Goal: Task Accomplishment & Management: Use online tool/utility

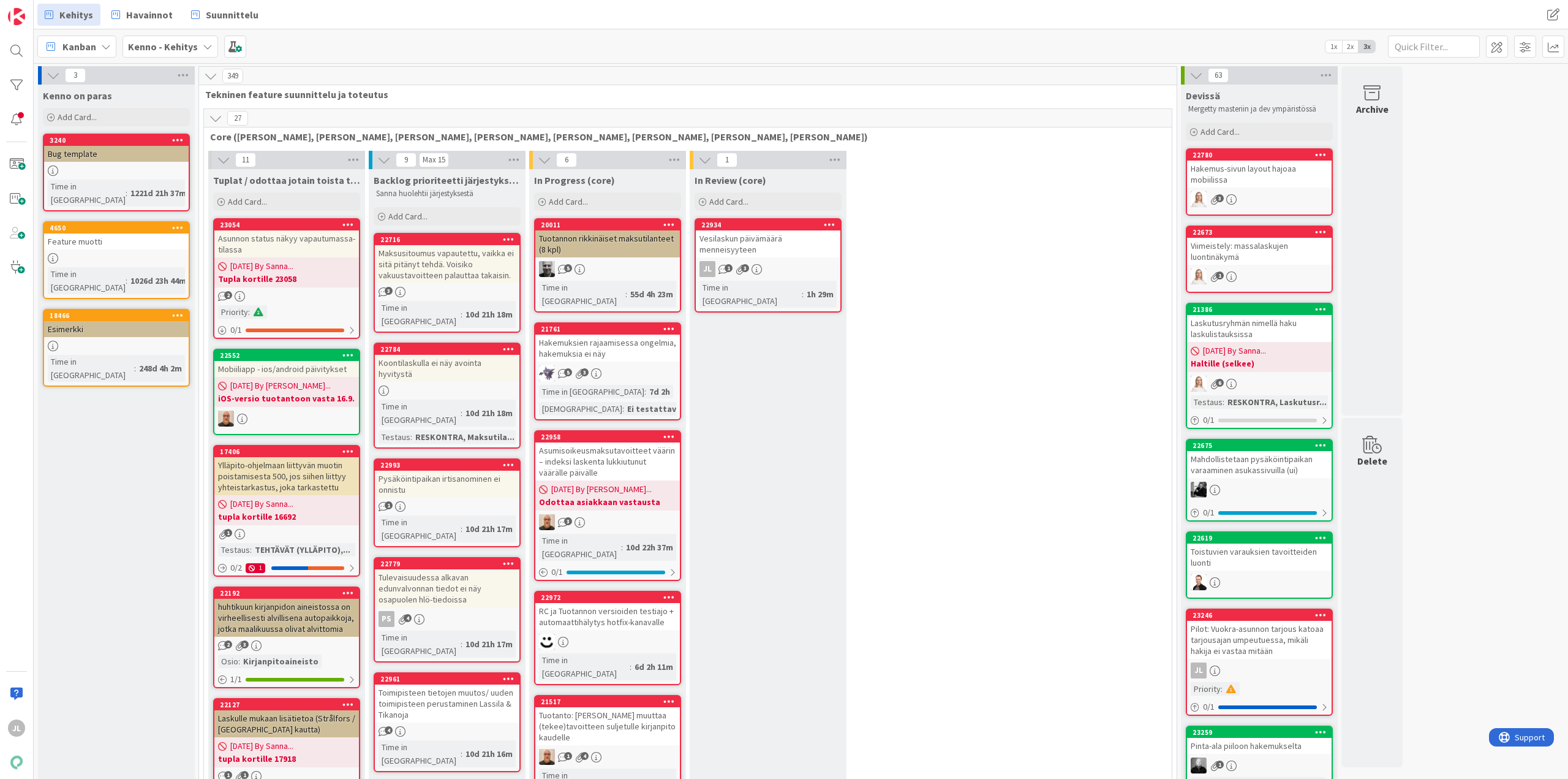
drag, startPoint x: 1043, startPoint y: 369, endPoint x: 742, endPoint y: 367, distance: 301.0
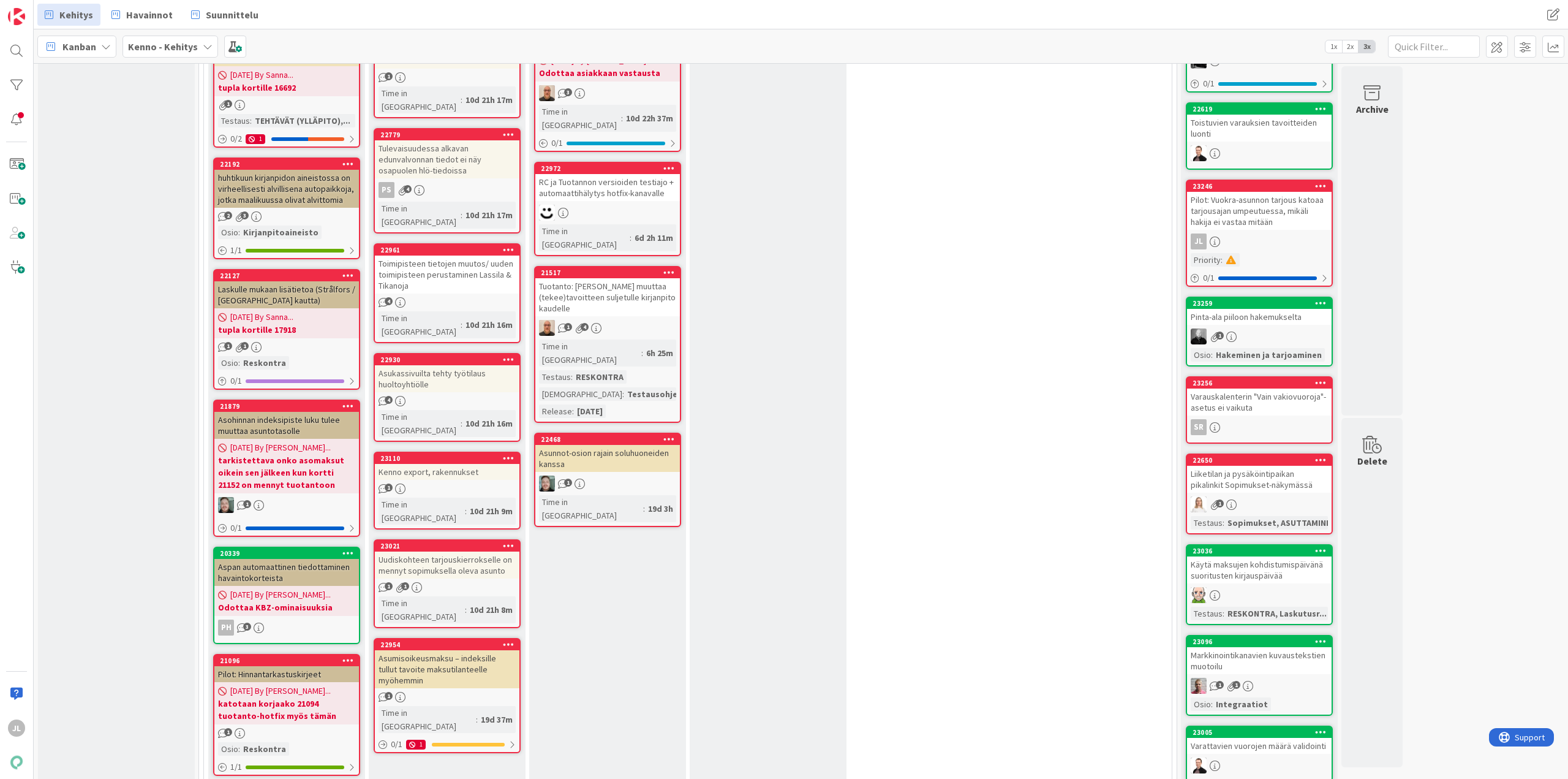
scroll to position [123, 0]
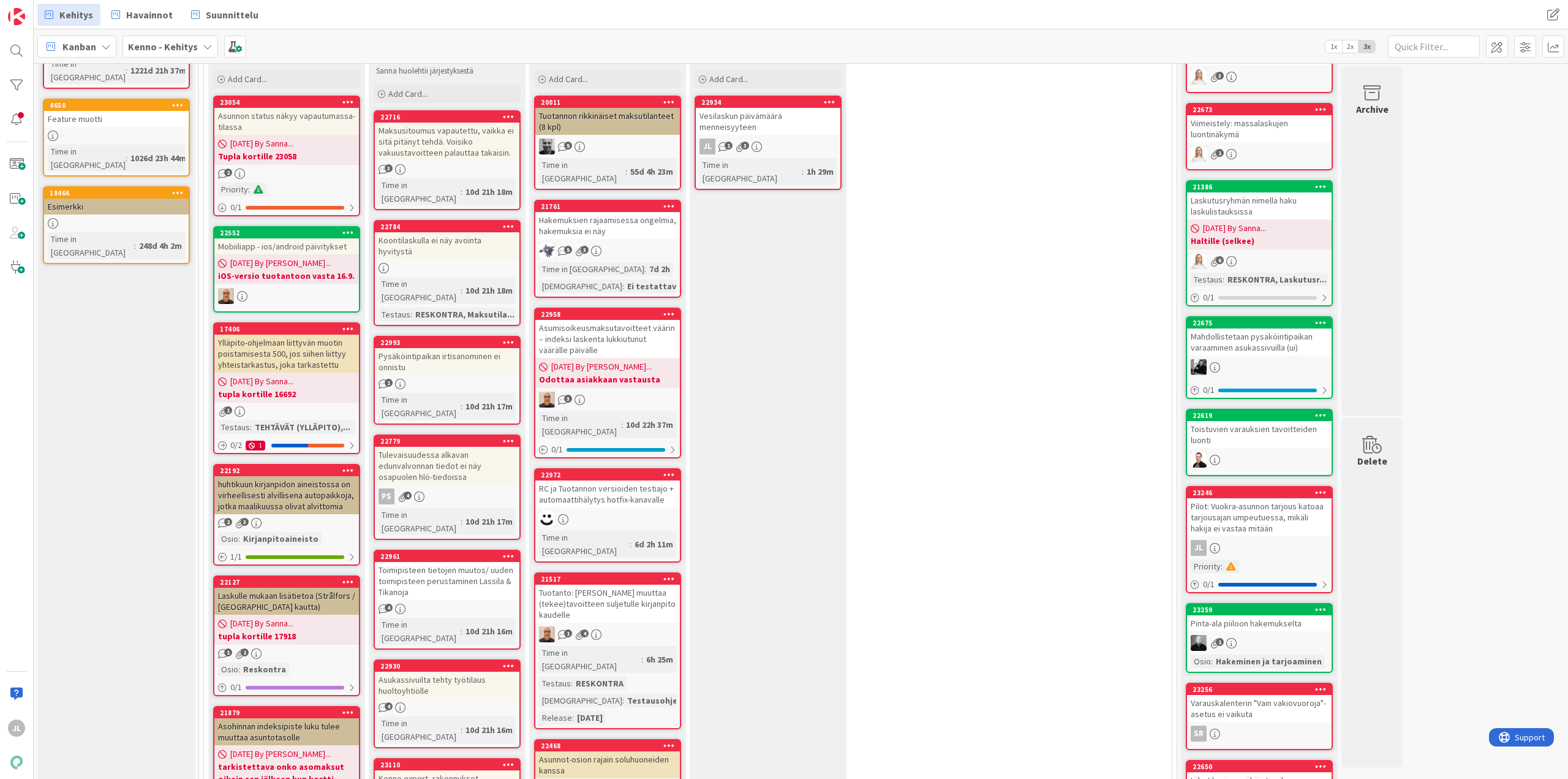
click at [439, 447] on div "Tulevaisuudessa alkavan edunvalvonnan tiedot ei näy osapuolen hlö-tiedoissa" at bounding box center [447, 466] width 145 height 38
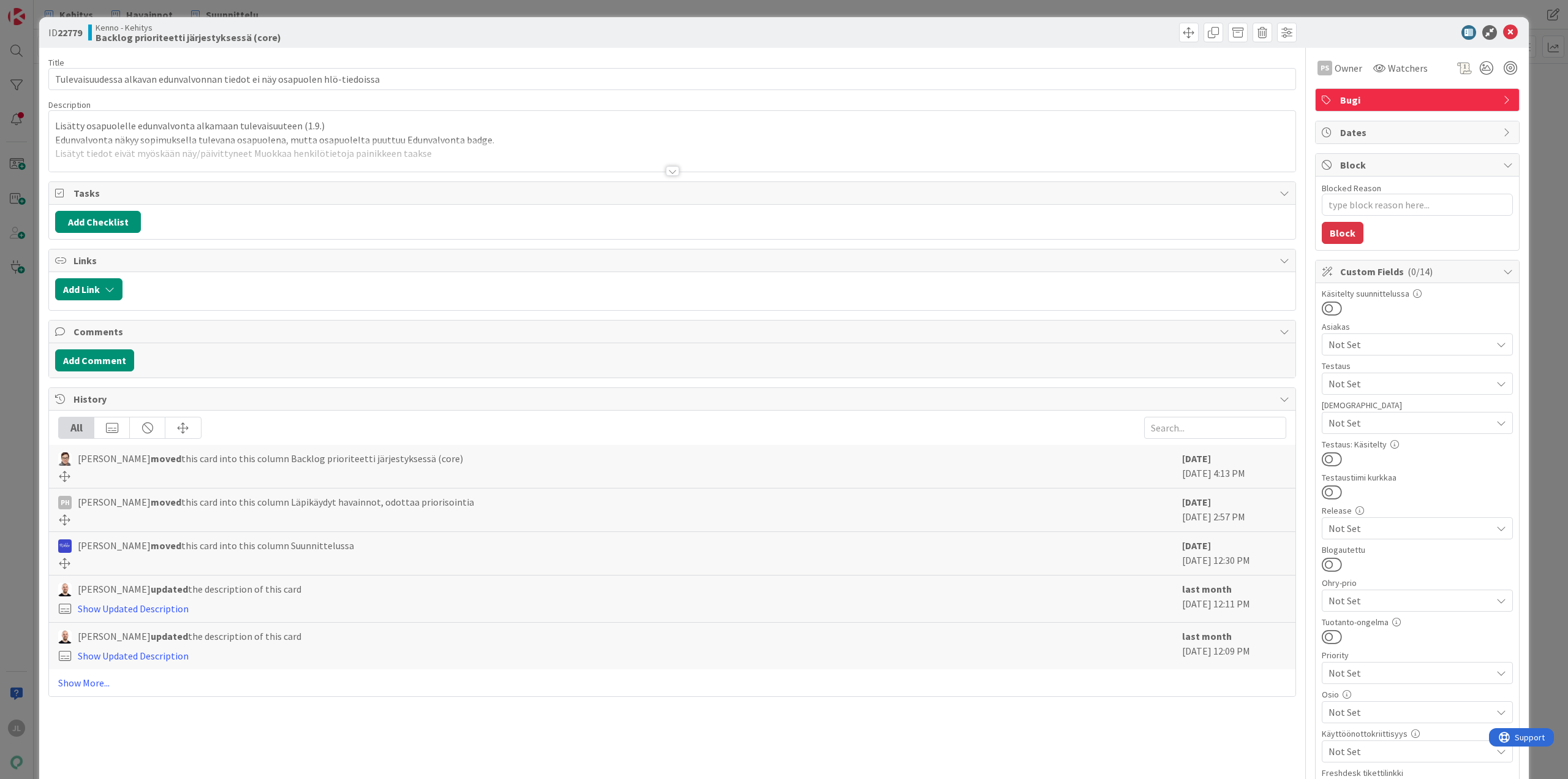
click at [436, 149] on div at bounding box center [672, 156] width 1247 height 31
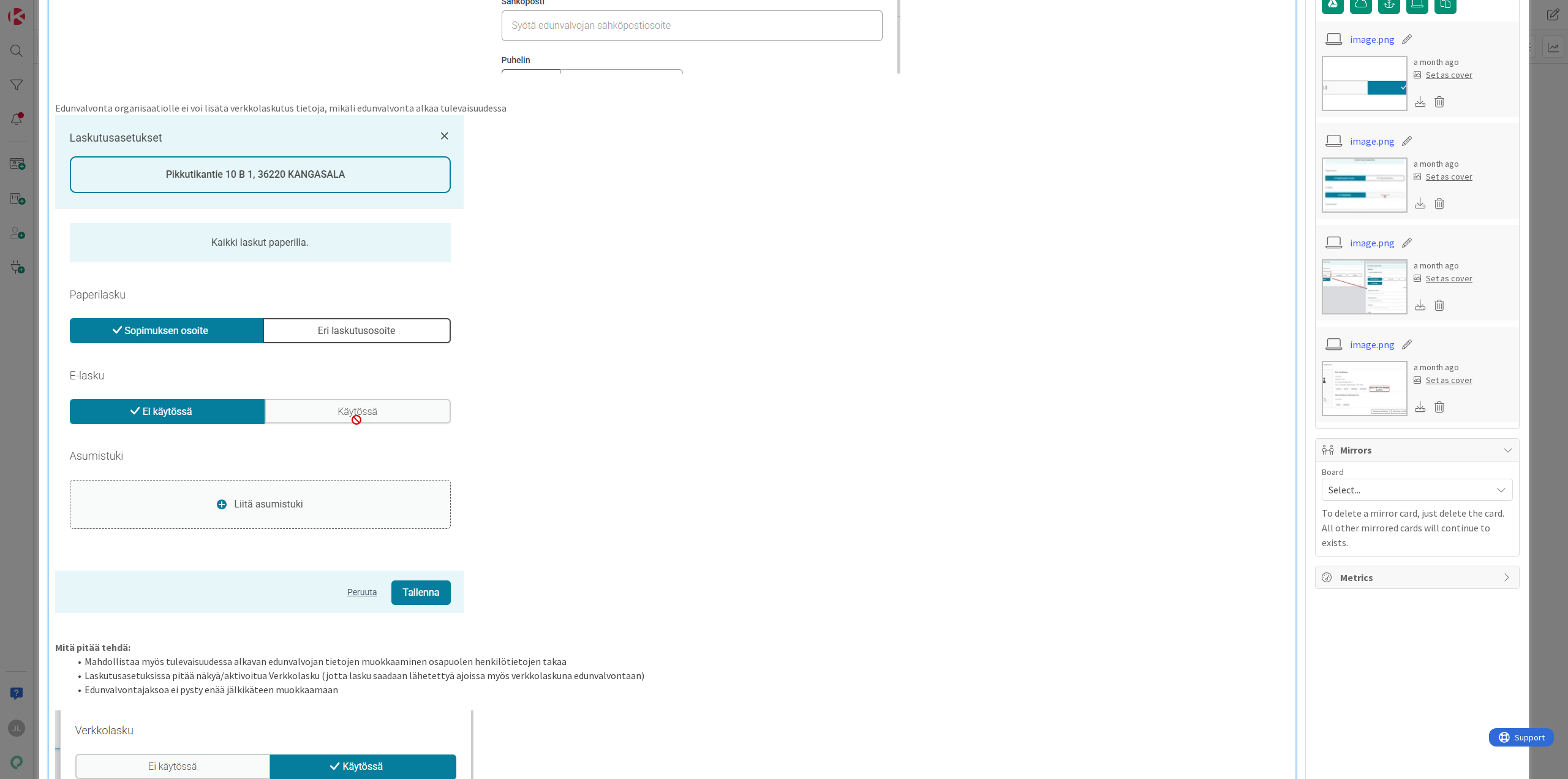
scroll to position [399, 0]
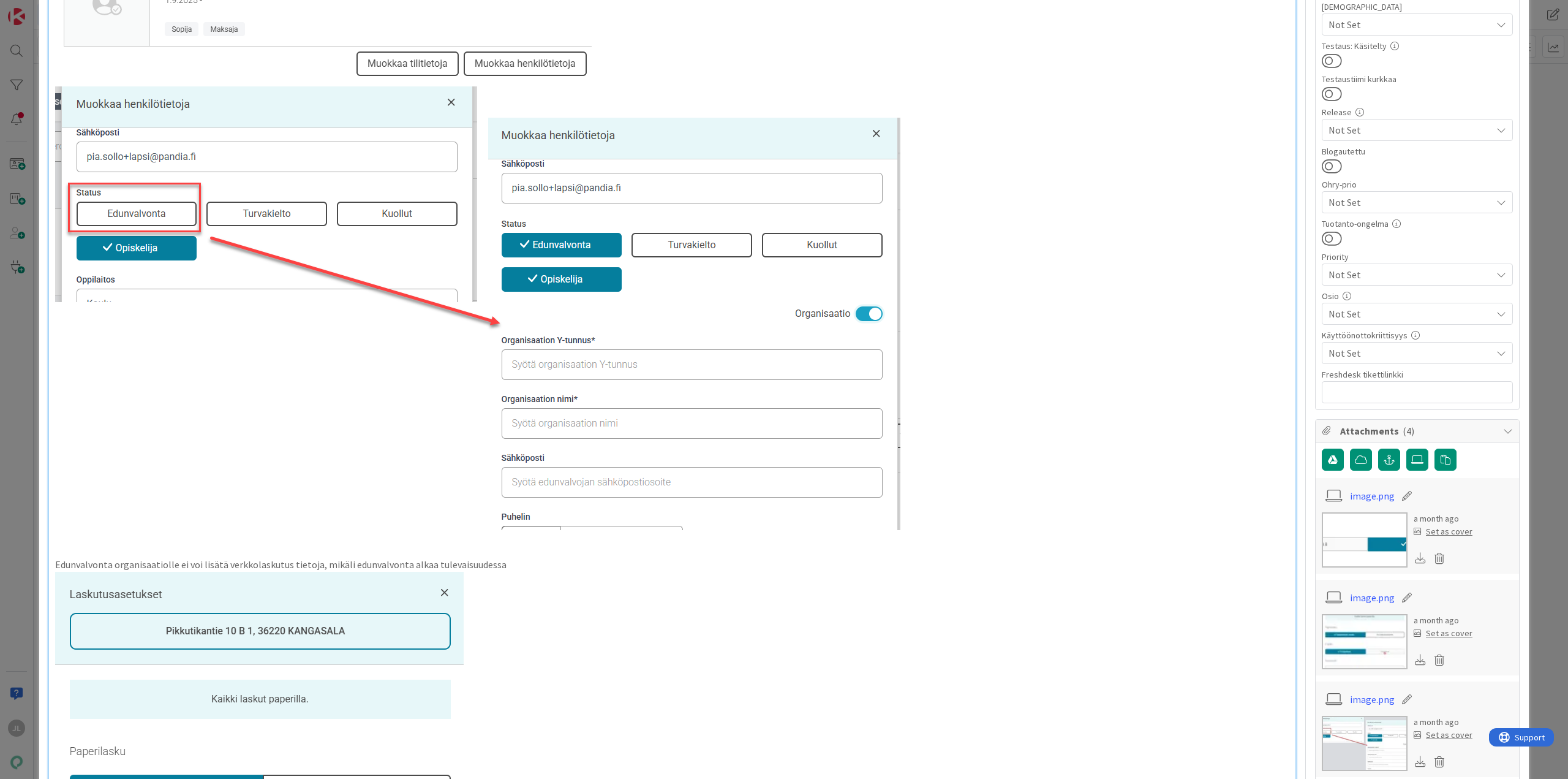
drag, startPoint x: 99, startPoint y: 117, endPoint x: 53, endPoint y: 3, distance: 122.9
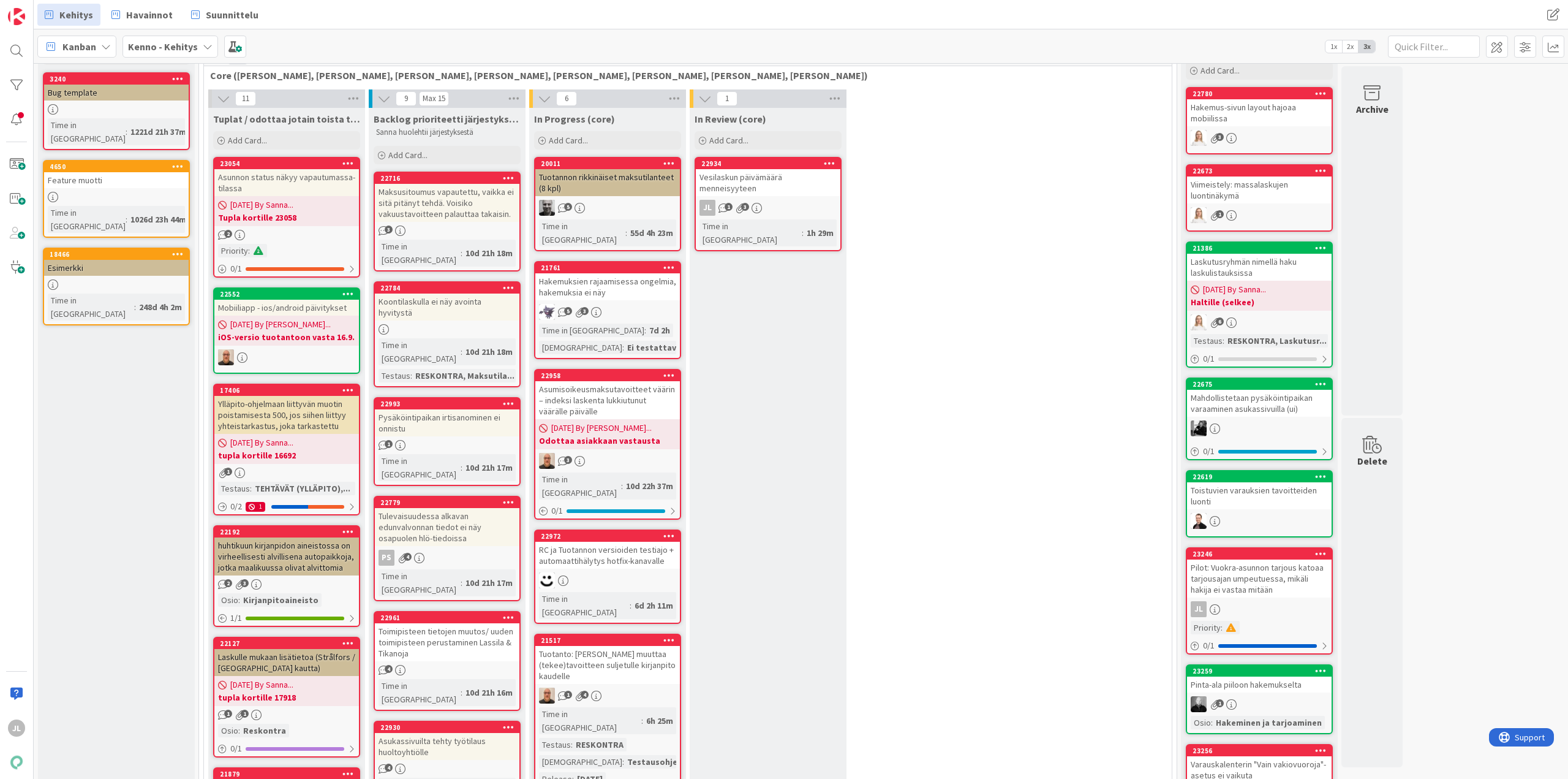
click at [432, 410] on div "Pysäköintipaikan irtisanominen ei onnistu" at bounding box center [447, 423] width 145 height 27
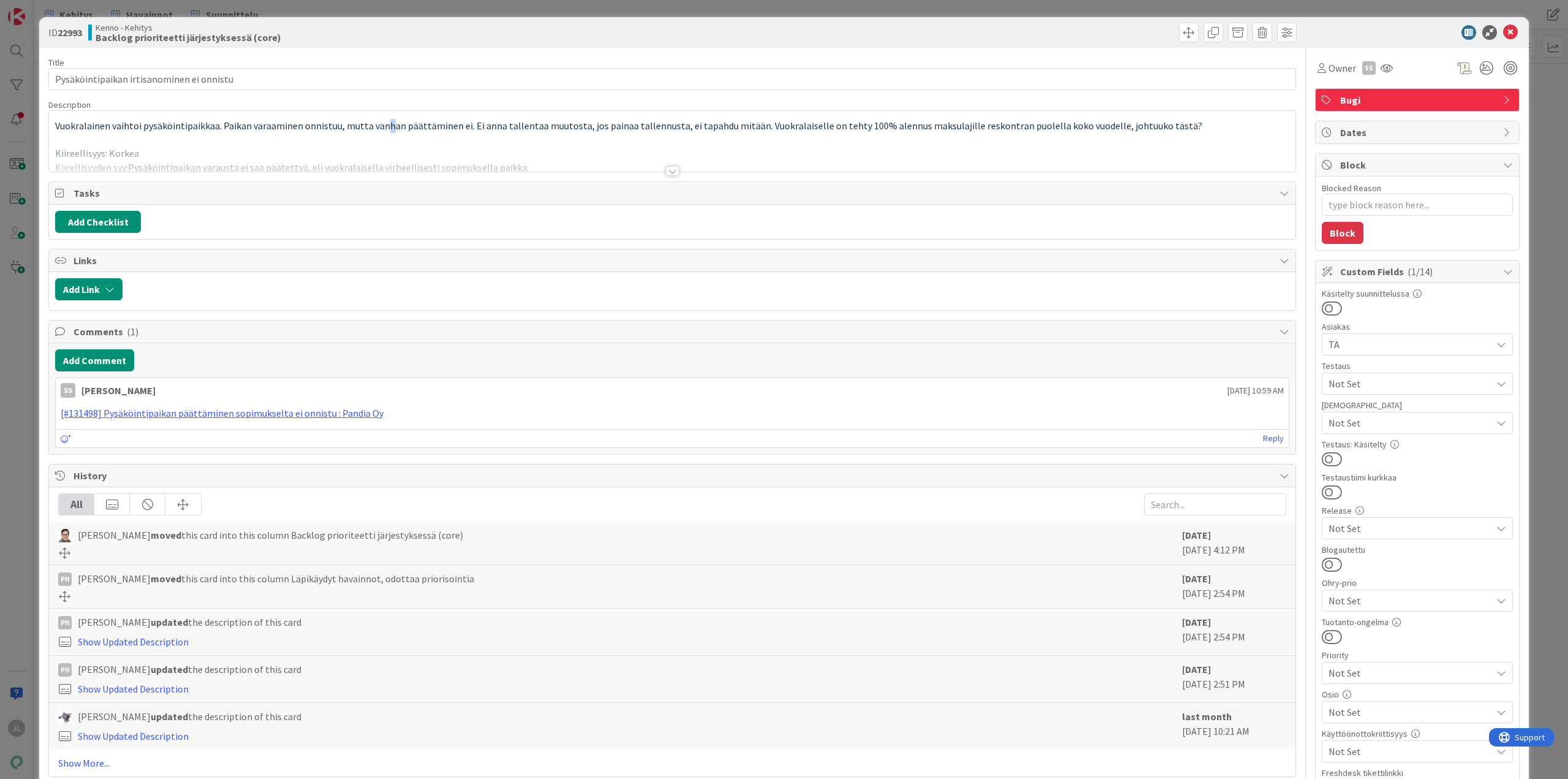
click at [386, 132] on p "Vuokralainen vaihtoi pysäköintipaikkaa. Paikan varaaminen onnistuu, mutta vanha…" at bounding box center [672, 126] width 1234 height 14
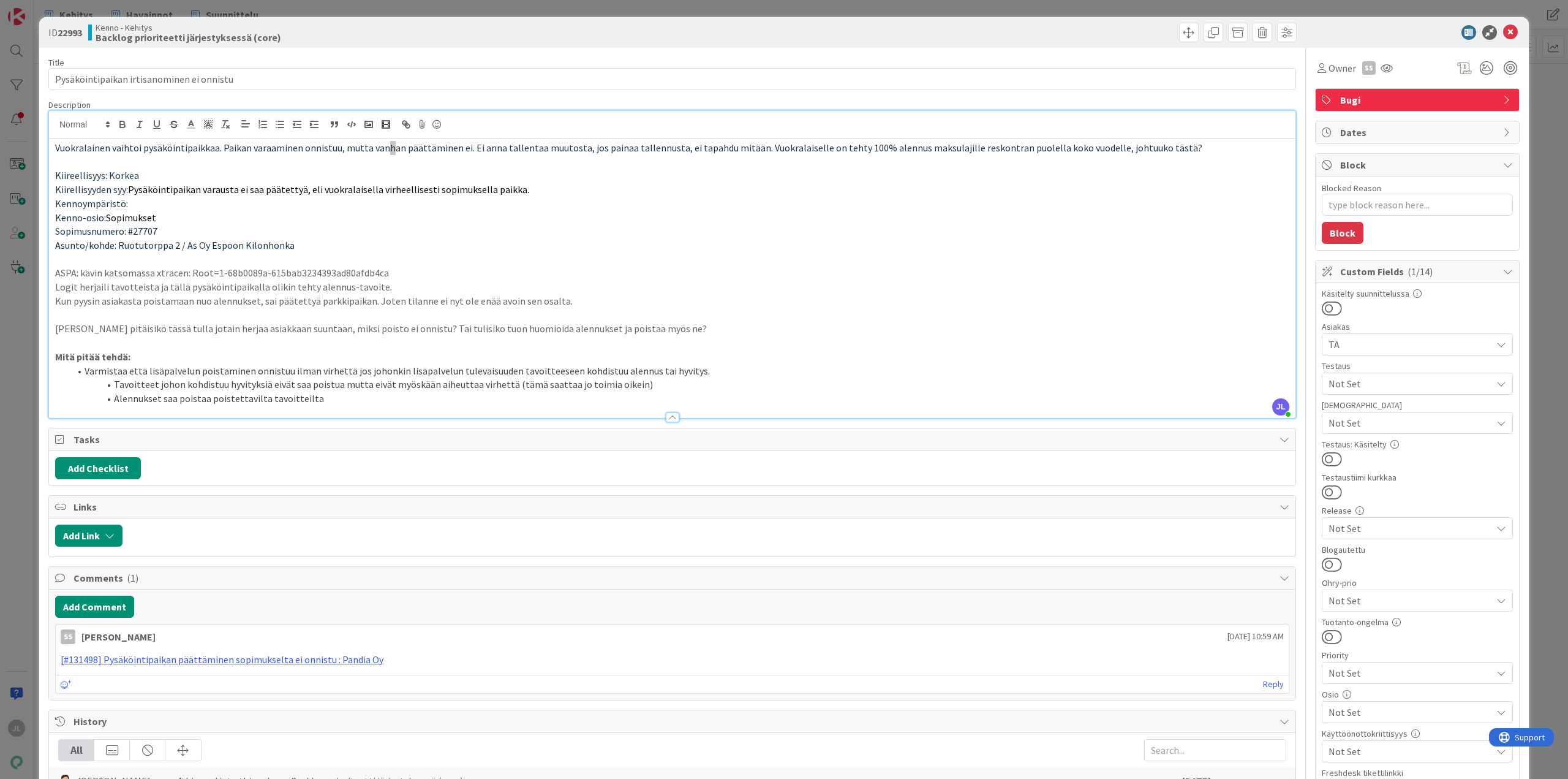
type textarea "x"
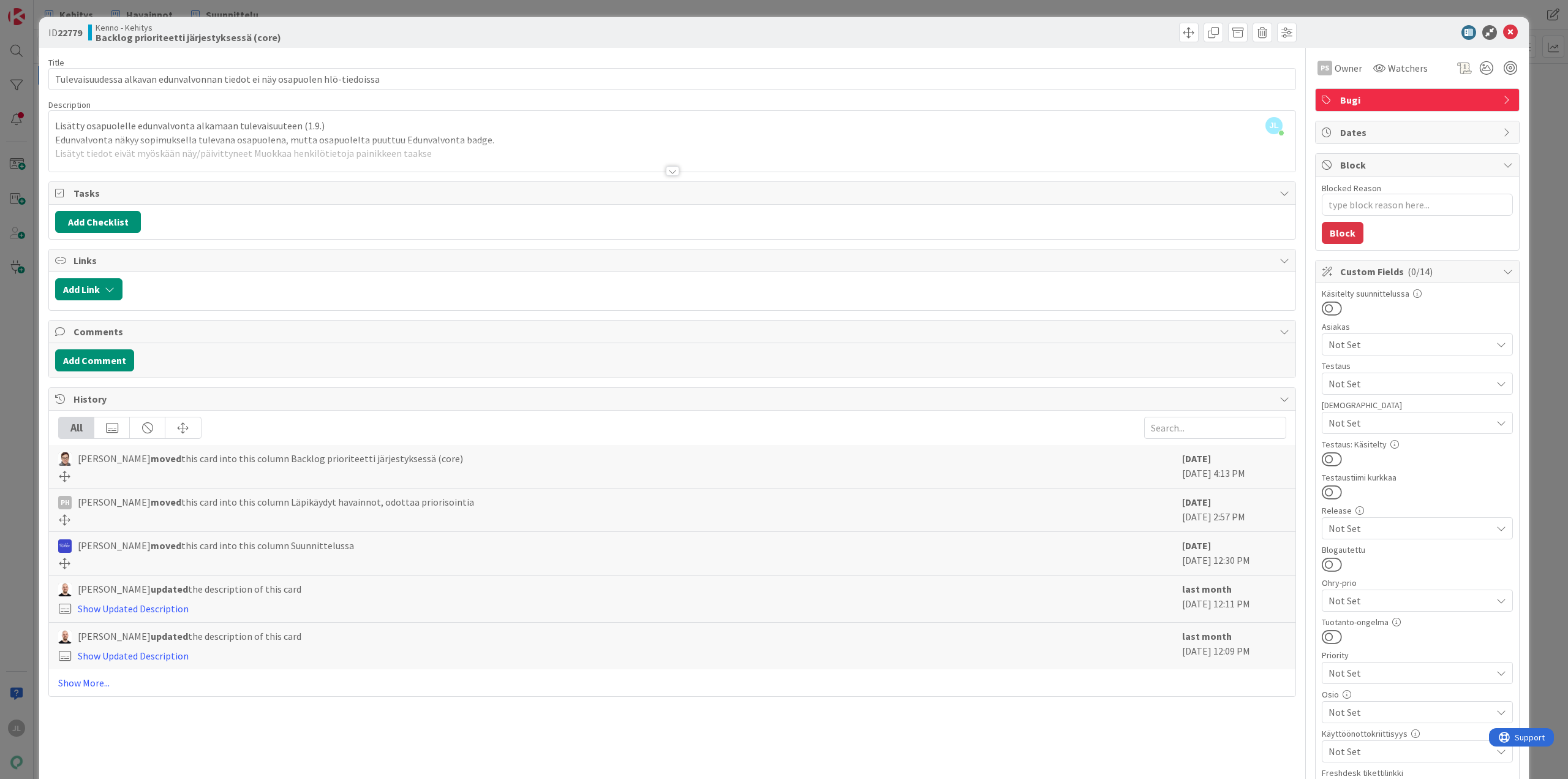
type textarea "x"
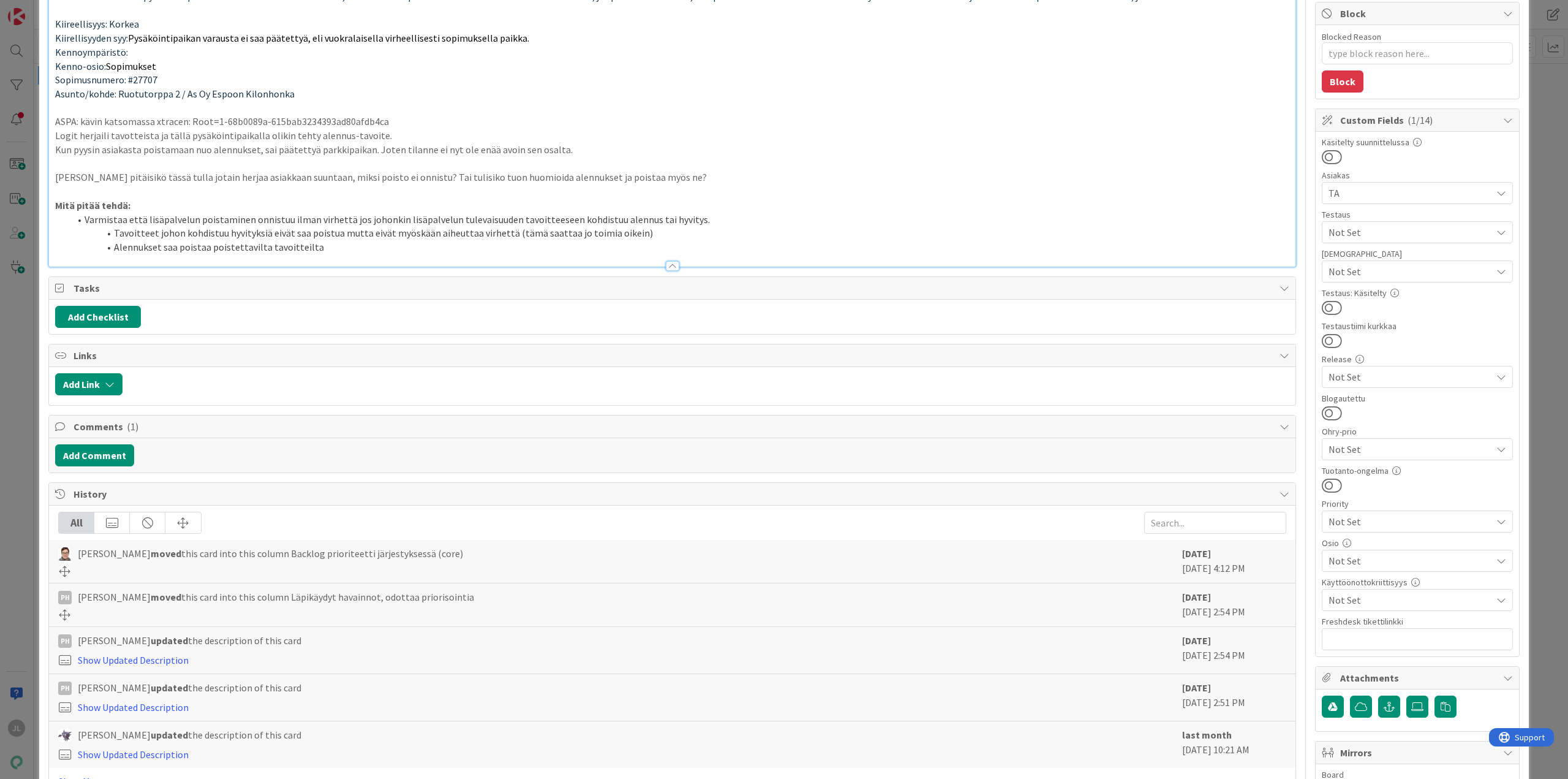
scroll to position [422, 0]
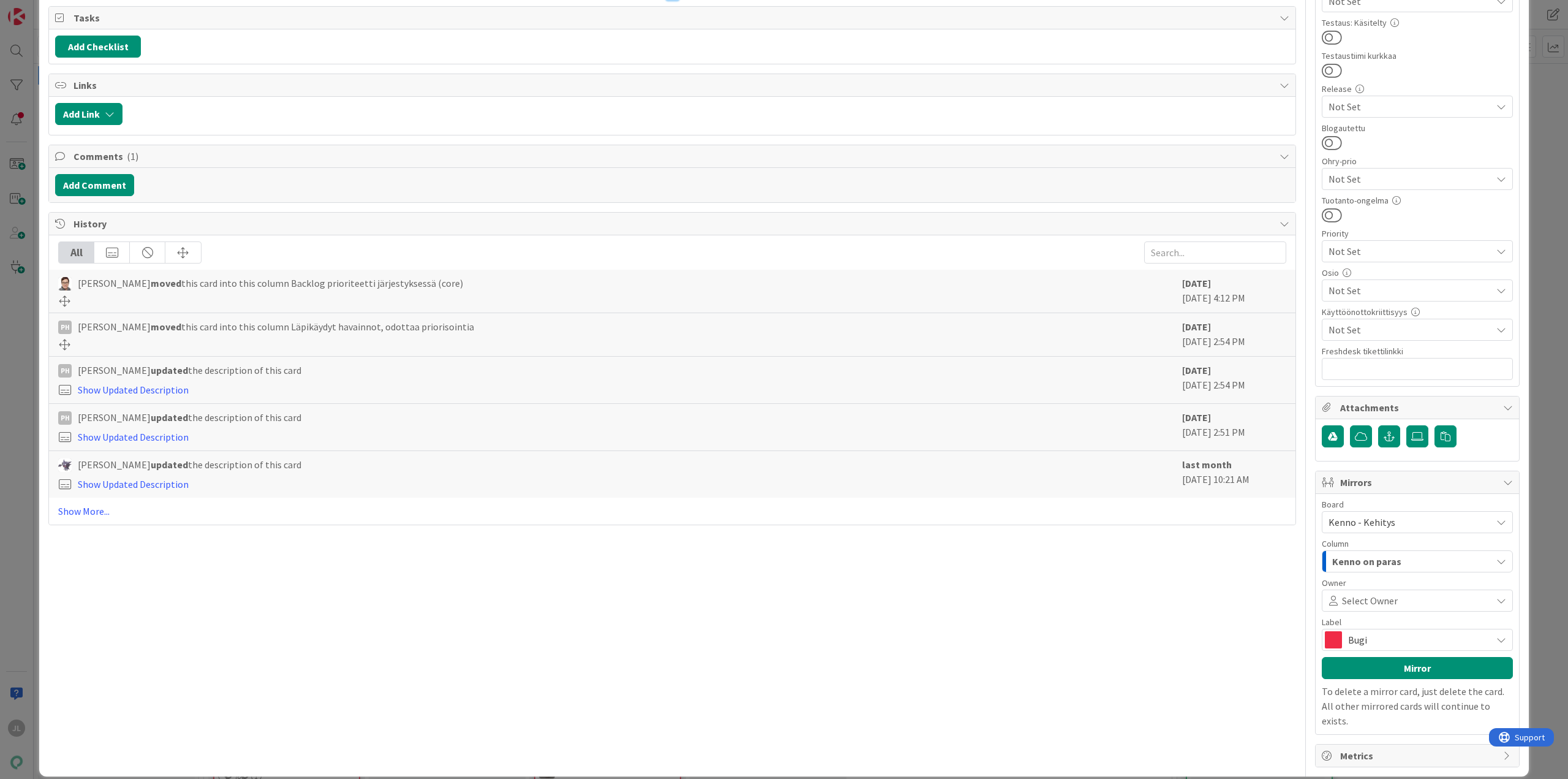
type textarea "x"
